Goal: Navigation & Orientation: Find specific page/section

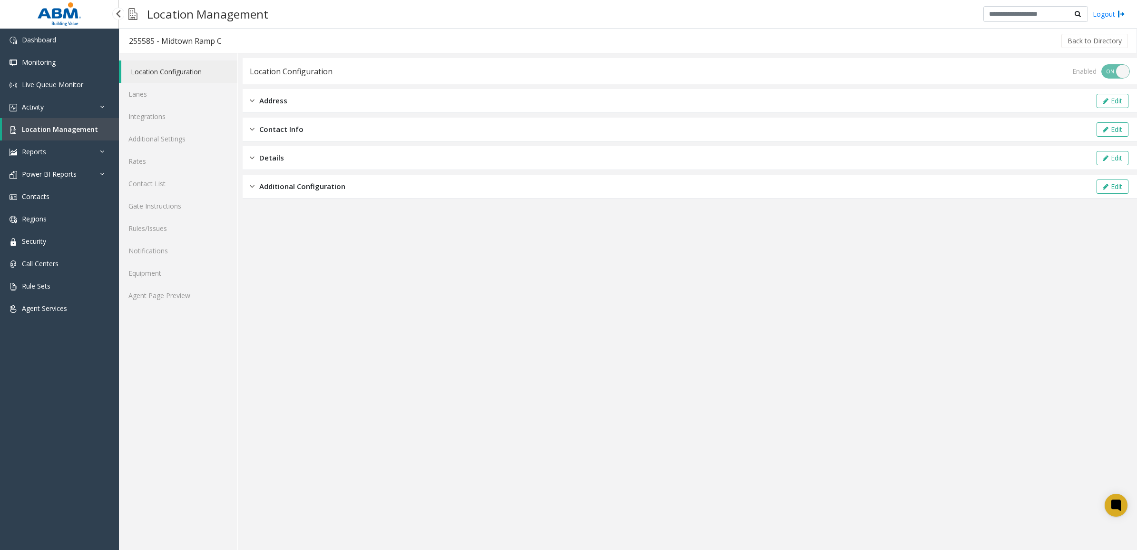
click at [35, 125] on span "Location Management" at bounding box center [60, 129] width 76 height 9
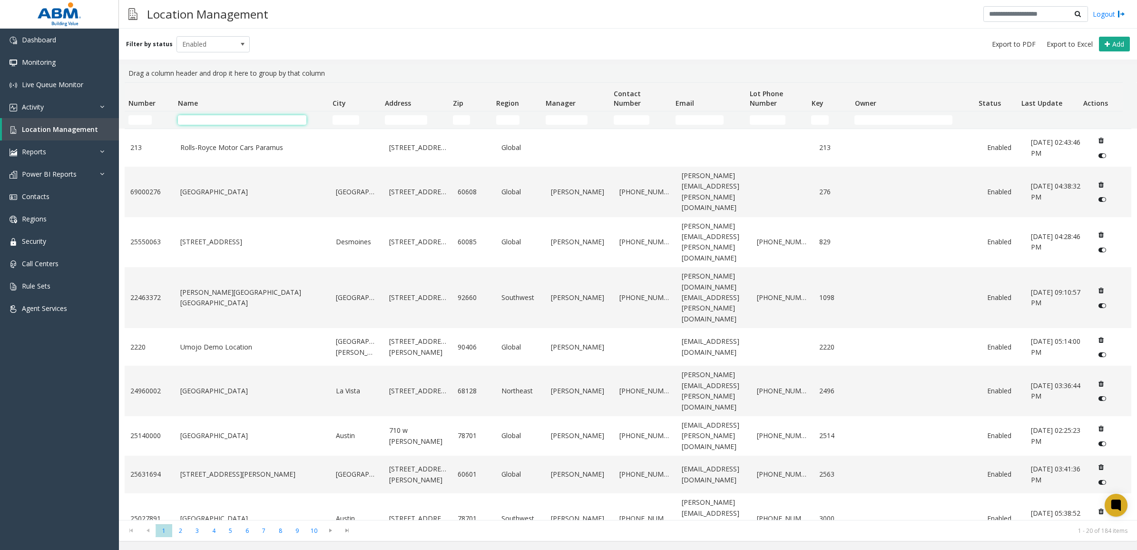
click at [203, 124] on input "Name Filter" at bounding box center [242, 120] width 128 height 10
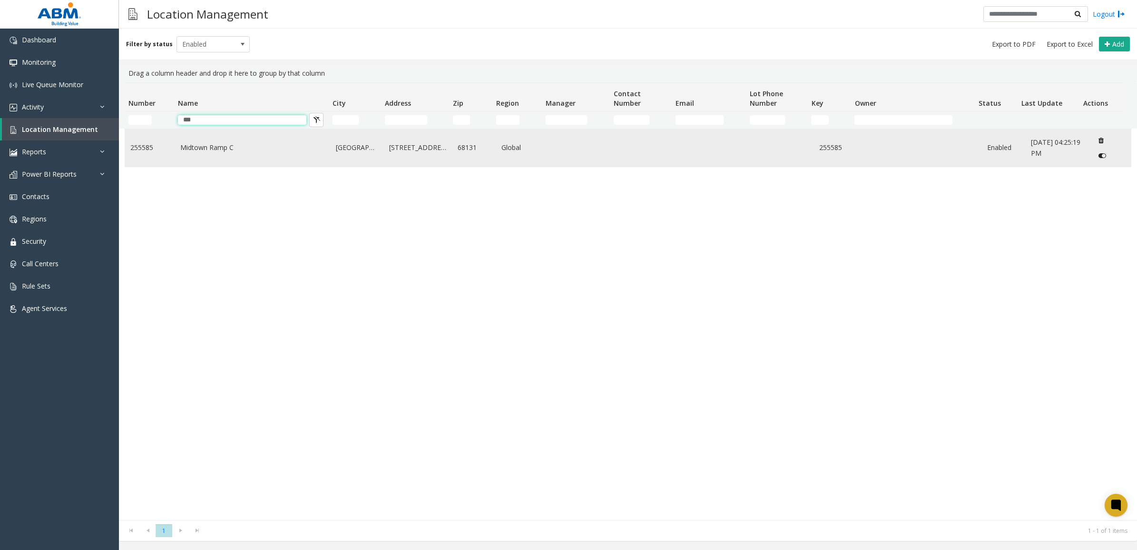
type input "***"
click at [191, 150] on link "Midtown Ramp C" at bounding box center [252, 147] width 145 height 10
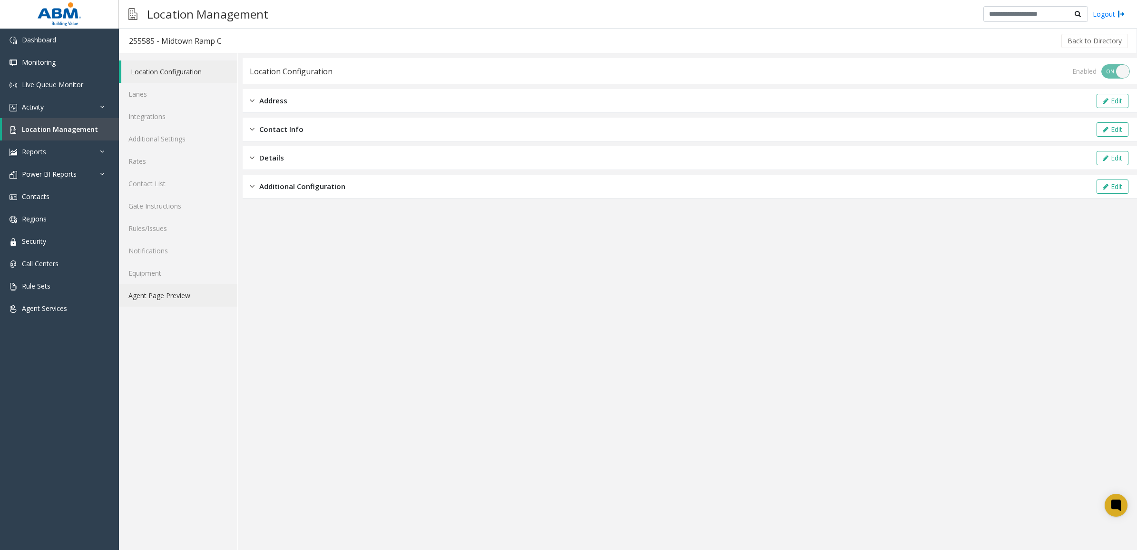
click at [195, 286] on link "Agent Page Preview" at bounding box center [178, 295] width 118 height 22
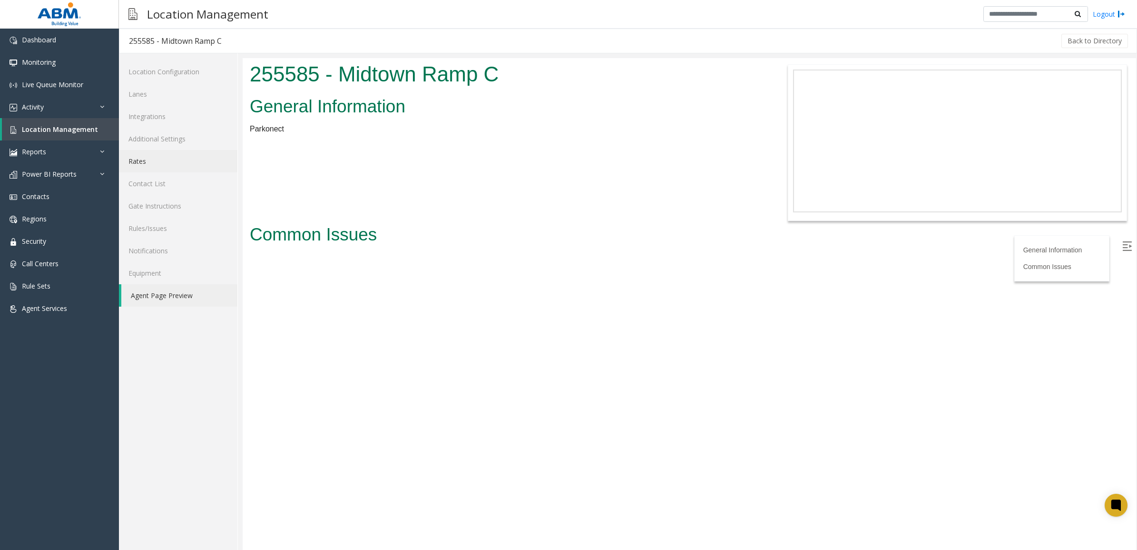
click at [163, 158] on link "Rates" at bounding box center [178, 161] width 118 height 22
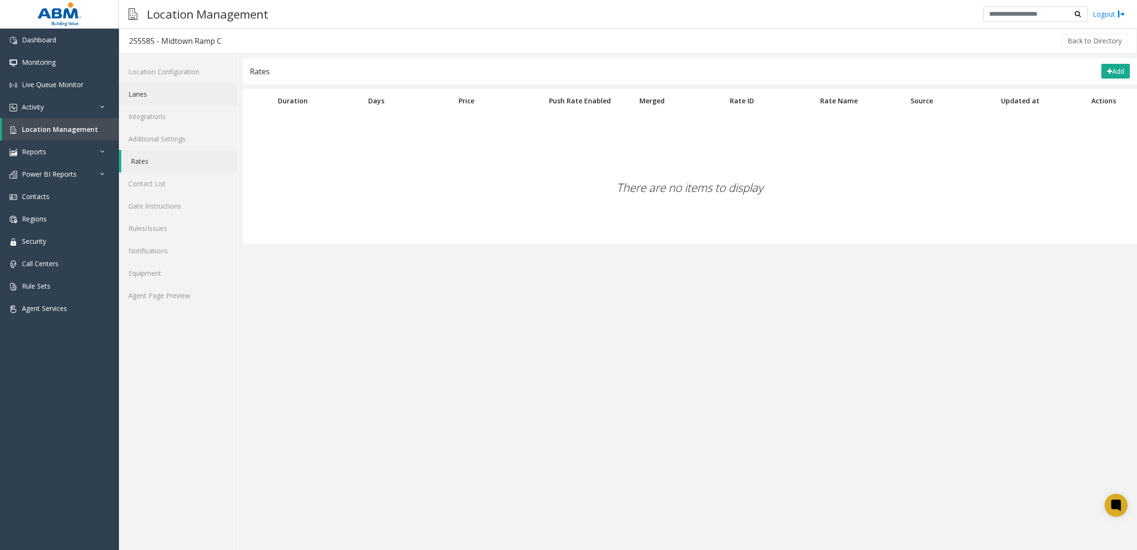
click at [197, 96] on link "Lanes" at bounding box center [178, 94] width 118 height 22
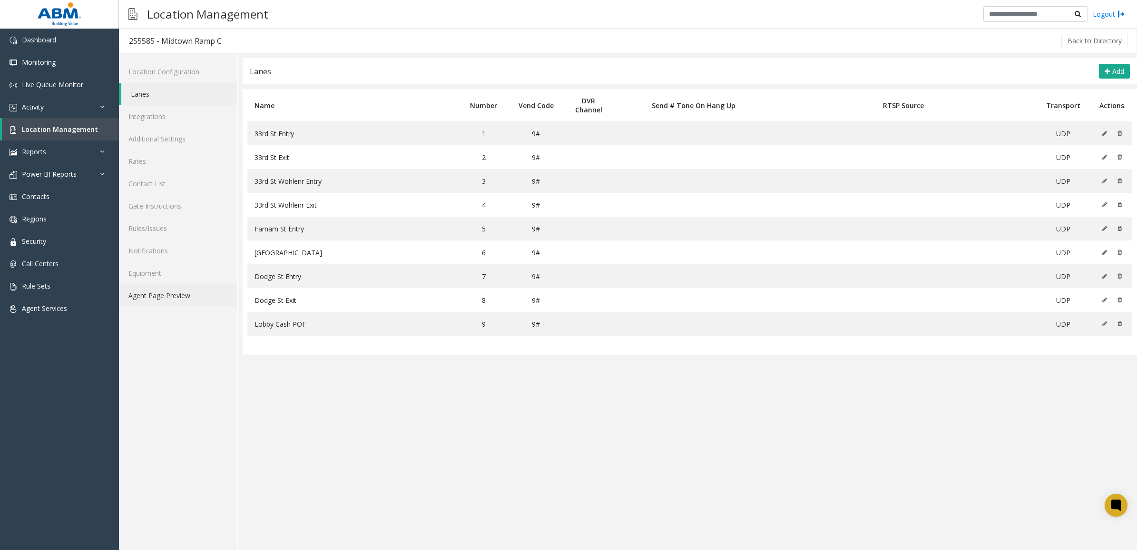
click at [187, 291] on link "Agent Page Preview" at bounding box center [178, 295] width 118 height 22
